Goal: Task Accomplishment & Management: Use online tool/utility

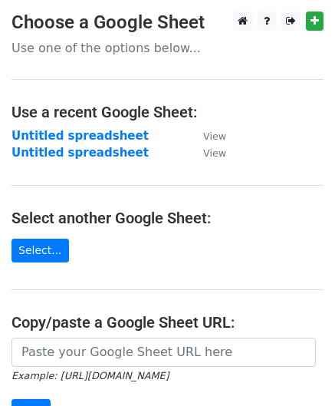
scroll to position [218, 0]
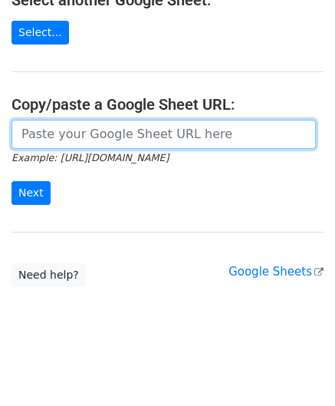
click at [111, 134] on input "url" at bounding box center [164, 134] width 305 height 29
paste input "[URL][DOMAIN_NAME]"
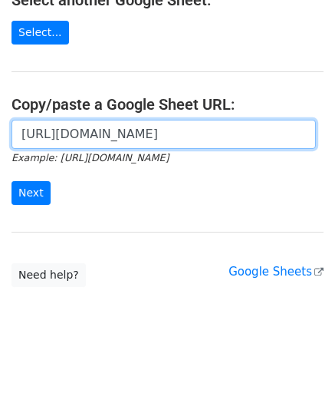
scroll to position [0, 325]
type input "[URL][DOMAIN_NAME]"
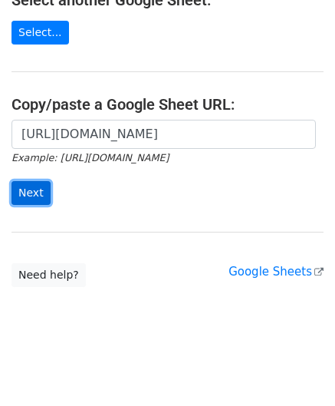
click at [32, 188] on input "Next" at bounding box center [31, 193] width 39 height 24
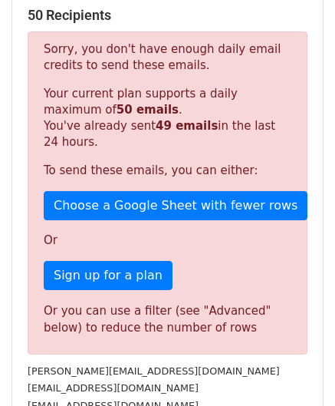
scroll to position [518, 0]
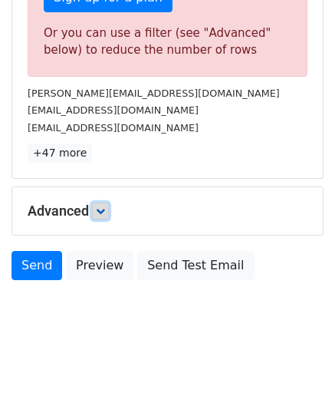
click at [103, 206] on icon at bounding box center [100, 210] width 9 height 9
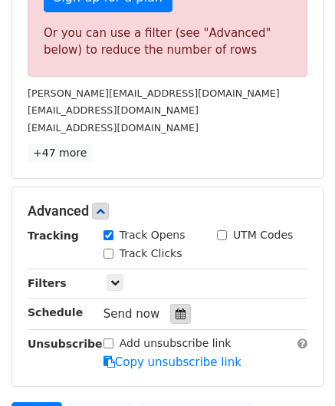
click at [176, 309] on icon at bounding box center [181, 314] width 10 height 11
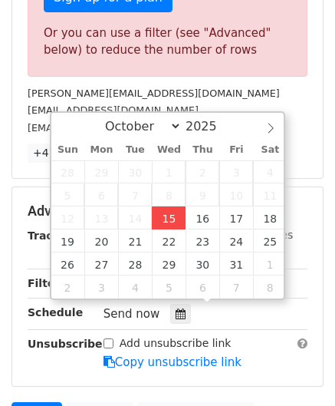
type input "2025-10-15 12:00"
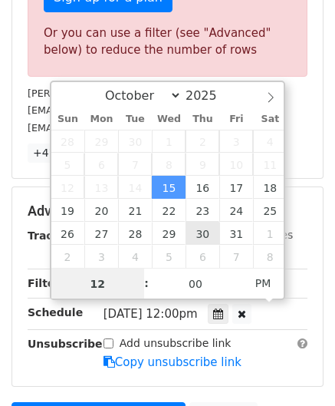
paste input "6"
type input "6"
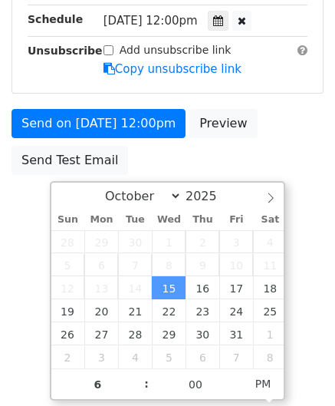
type input "2025-10-15 18:00"
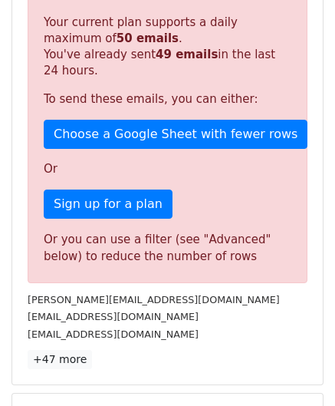
scroll to position [704, 0]
